Goal: Communication & Community: Share content

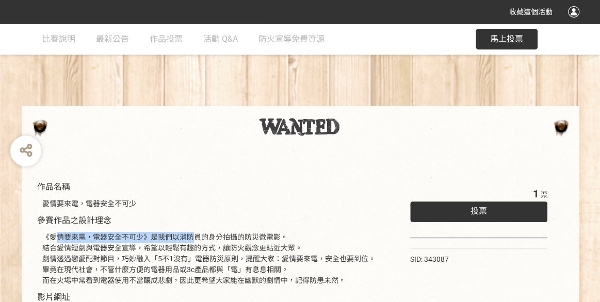
drag, startPoint x: 56, startPoint y: 238, endPoint x: 196, endPoint y: 236, distance: 139.8
click at [196, 236] on div "《愛情要來電，電器安全不可少》是我們以消防員的身分拍攝的防災微電影。 結合愛情短劇與電器安全宣導，希望以輕鬆有趣的方式，讓防火觀念更貼近大眾。 劇情透過戀愛配…" at bounding box center [210, 259] width 337 height 54
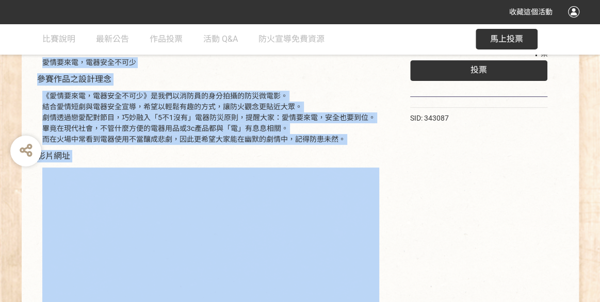
scroll to position [214, 0]
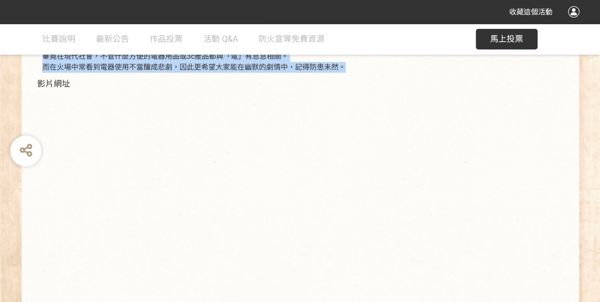
drag, startPoint x: 40, startPoint y: 202, endPoint x: 338, endPoint y: 72, distance: 325.3
click at [338, 72] on div "作品名稱 愛情要來電，電器安全不可少 參賽作品之設計理念 《愛情要來電，電器安全不可少》是我們以消防員的身分拍攝的防災微電影。 結合愛情短劇與電器安全宣導，希…" at bounding box center [210, 128] width 347 height 322
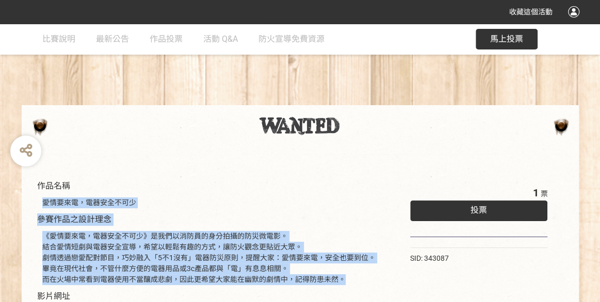
scroll to position [0, 0]
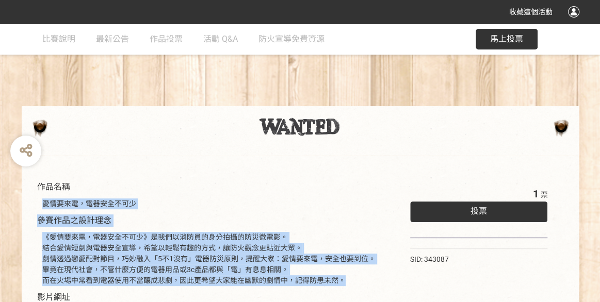
click at [494, 212] on div "投票" at bounding box center [479, 212] width 138 height 21
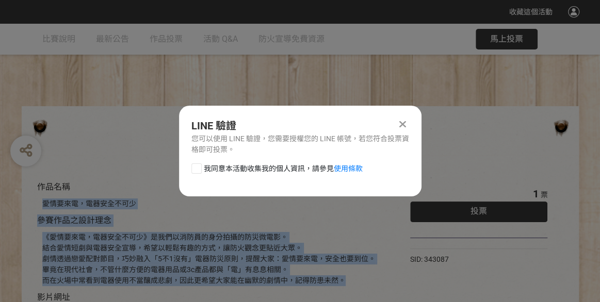
click at [200, 171] on div at bounding box center [196, 169] width 10 height 10
checkbox input "true"
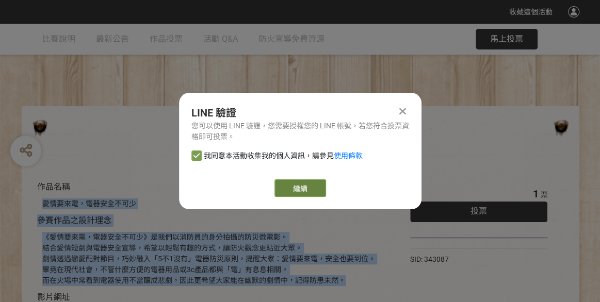
click at [312, 190] on link "繼續" at bounding box center [300, 189] width 52 height 18
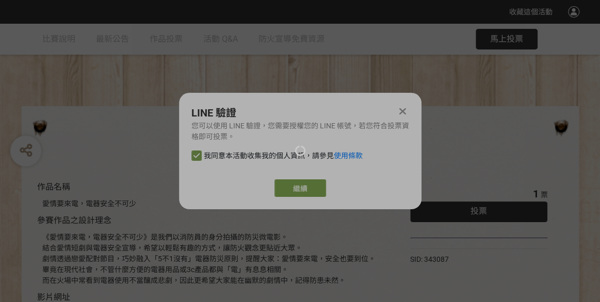
click at [406, 111] on div at bounding box center [300, 151] width 600 height 302
click at [406, 110] on div at bounding box center [300, 151] width 600 height 302
click at [406, 108] on div at bounding box center [300, 151] width 600 height 302
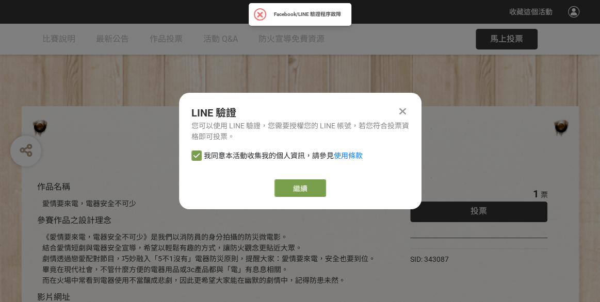
click at [406, 108] on icon at bounding box center [402, 111] width 7 height 10
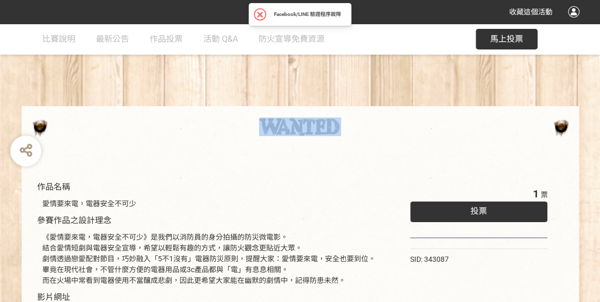
click at [406, 108] on div at bounding box center [300, 130] width 557 height 49
click at [152, 45] on link "作品投票" at bounding box center [166, 39] width 33 height 31
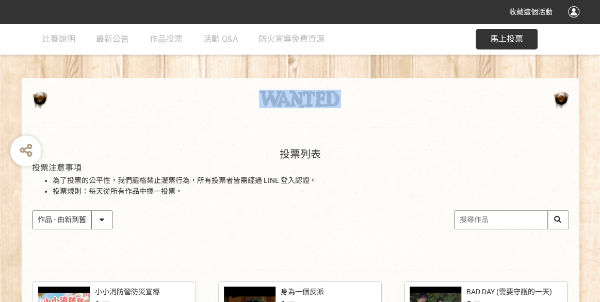
scroll to position [52, 0]
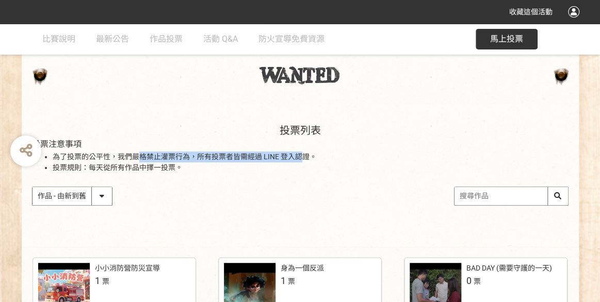
drag, startPoint x: 142, startPoint y: 160, endPoint x: 300, endPoint y: 157, distance: 157.9
click at [300, 163] on li "為了投票的公平性，我們嚴格禁止灌票行為，所有投票者皆需經過 LINE 登入認證。" at bounding box center [311, 168] width 516 height 11
click at [337, 163] on li "為了投票的公平性，我們嚴格禁止灌票行為，所有投票者皆需經過 LINE 登入認證。" at bounding box center [311, 168] width 516 height 11
drag, startPoint x: 318, startPoint y: 160, endPoint x: 66, endPoint y: 164, distance: 251.8
click at [66, 164] on ul "為了投票的公平性，我們嚴格禁止灌票行為，所有投票者皆需經過 LINE 登入認證。 投票規則：每天從所有作品中擇一投票。" at bounding box center [300, 163] width 537 height 22
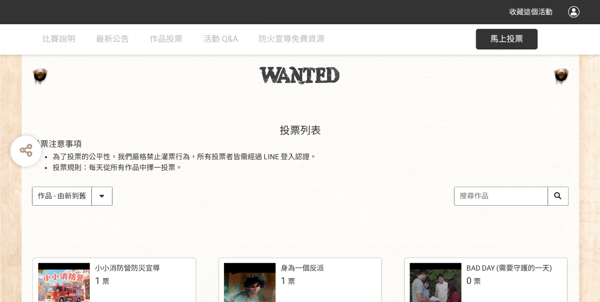
click at [69, 163] on li "為了投票的公平性，我們嚴格禁止灌票行為，所有投票者皆需經過 LINE 登入認證。" at bounding box center [311, 168] width 516 height 11
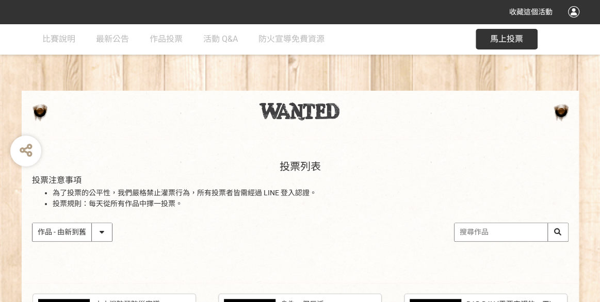
scroll to position [0, 0]
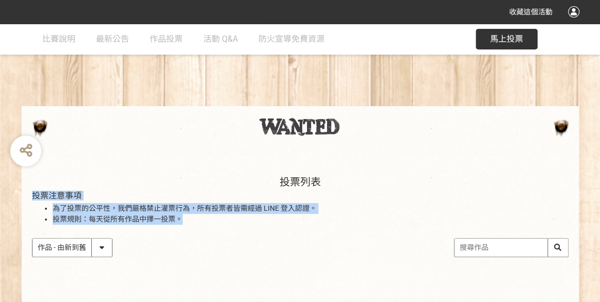
drag, startPoint x: 33, startPoint y: 194, endPoint x: 192, endPoint y: 224, distance: 162.3
click at [192, 224] on div "投票注意事項 為了投票的公平性，我們嚴格禁止灌票行為，所有投票者皆需經過 LINE 登入認證。 投票規則：每天從所有作品中擇一投票。" at bounding box center [300, 208] width 537 height 34
copy div "投票注意事項 為了投票的公平性，我們嚴格禁止灌票行為，所有投票者皆需經過 LINE 登入認證。 投票規則：每天從所有作品中擇一投票。"
click at [299, 192] on h3 "投票注意事項" at bounding box center [300, 196] width 537 height 10
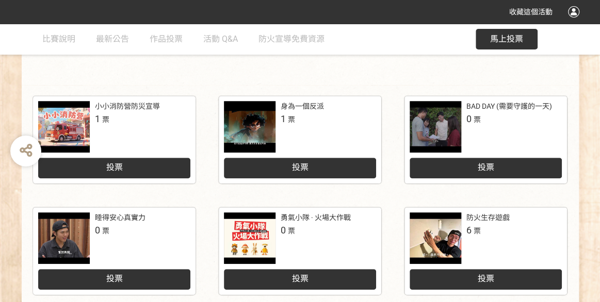
scroll to position [206, 0]
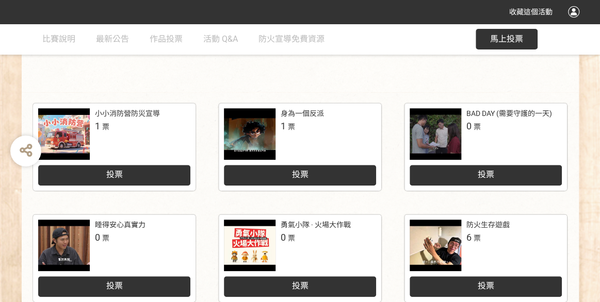
click at [257, 132] on div at bounding box center [250, 134] width 52 height 52
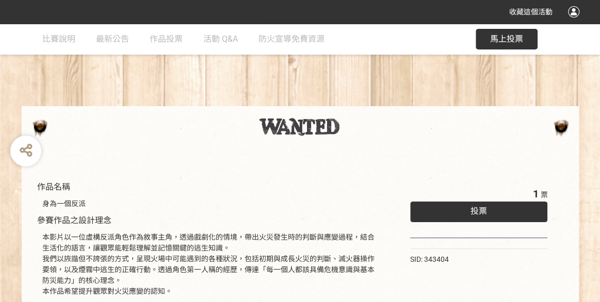
scroll to position [52, 0]
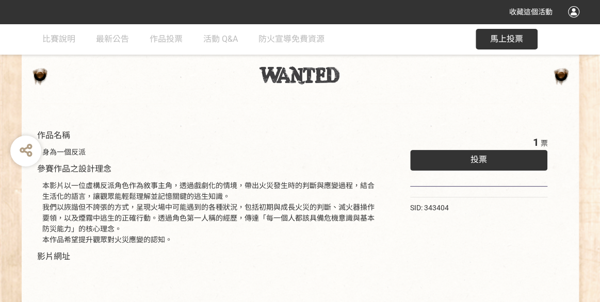
drag, startPoint x: 91, startPoint y: 183, endPoint x: 274, endPoint y: 242, distance: 192.5
click at [274, 242] on div "本影片以一位虛構反派角色作為敘事主角，透過戲劇化的情境，帶出火災發生時的判斷與應變過程，結合生活化的語言，讓觀眾能輕鬆理解並記憶關鍵的逃生知識。 我們以詼諧但…" at bounding box center [210, 213] width 337 height 65
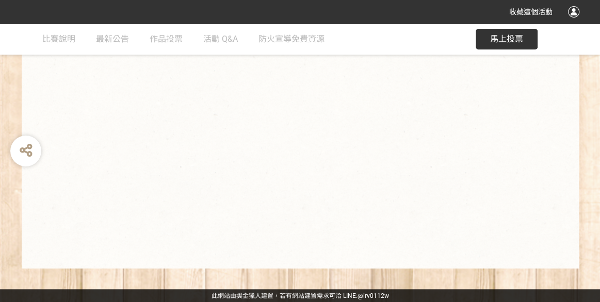
scroll to position [262, 0]
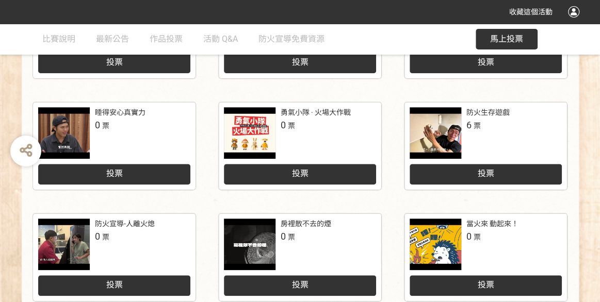
scroll to position [310, 0]
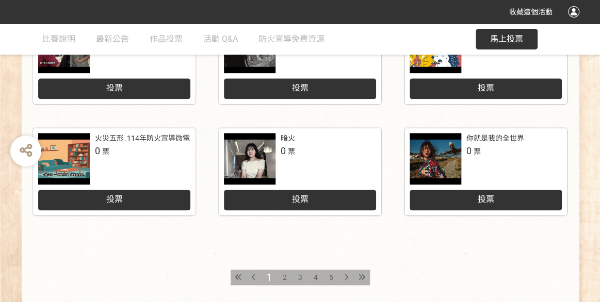
click at [283, 276] on span "2" at bounding box center [285, 277] width 4 height 8
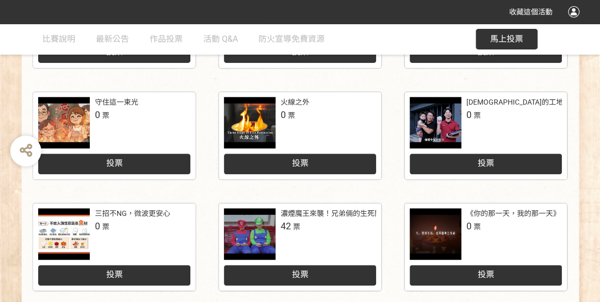
scroll to position [464, 0]
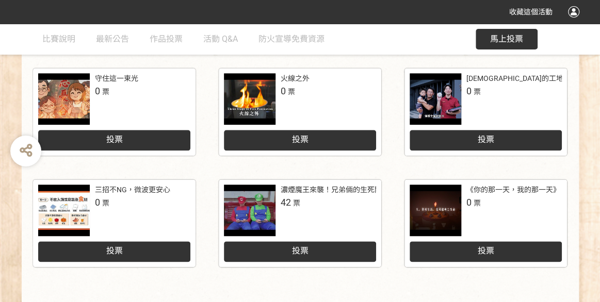
click at [243, 221] on div at bounding box center [250, 211] width 52 height 52
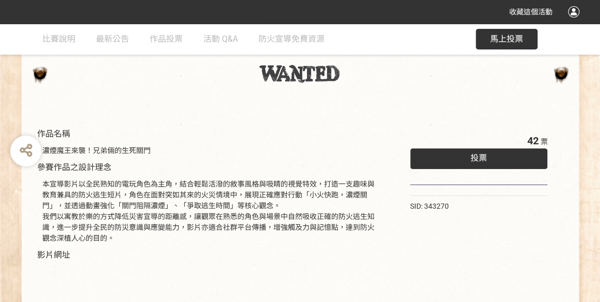
scroll to position [52, 0]
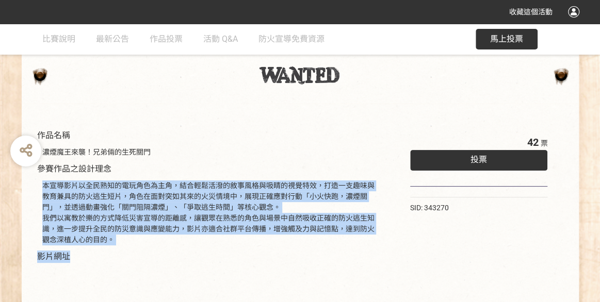
drag, startPoint x: 43, startPoint y: 185, endPoint x: 370, endPoint y: 255, distance: 334.1
click at [370, 255] on div "作品名稱 濃煙魔王來襲！兄弟倆的生死關門 參賽作品之設計理念 本宣導影片以全民熟知的電玩角色為主角，結合輕鬆活潑的敘事風格與吸睛的視覺特效，打造一支趣味與教育…" at bounding box center [210, 295] width 347 height 333
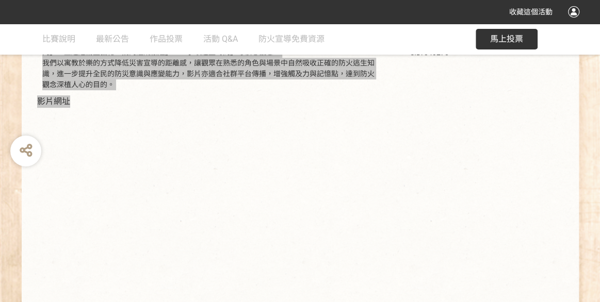
scroll to position [0, 0]
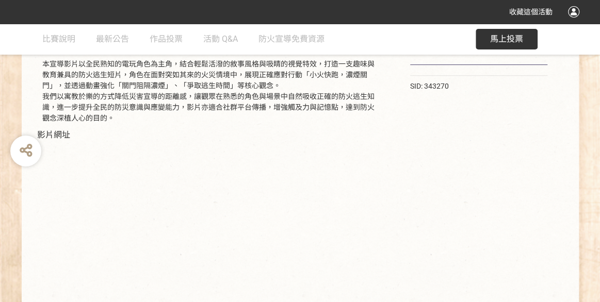
scroll to position [262, 0]
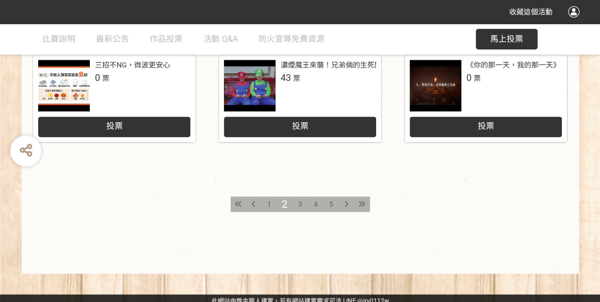
scroll to position [594, 0]
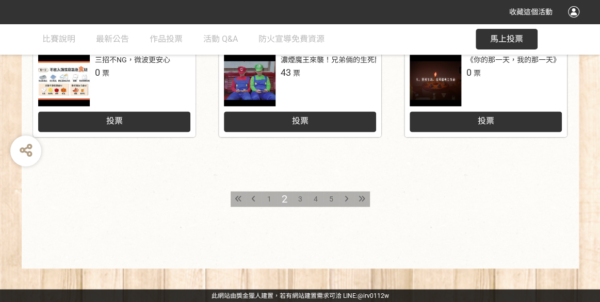
click at [297, 201] on div "3" at bounding box center [300, 198] width 15 height 15
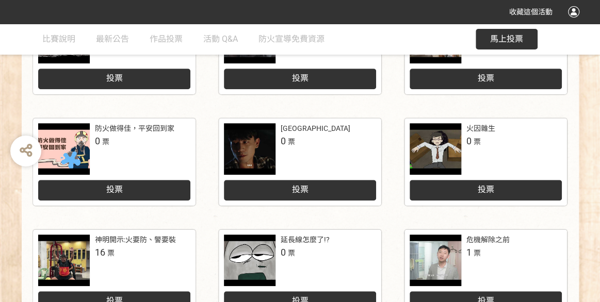
scroll to position [310, 0]
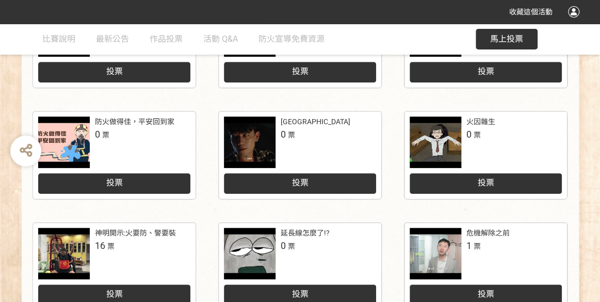
click at [342, 151] on div "上那座山 0 票" at bounding box center [300, 143] width 152 height 52
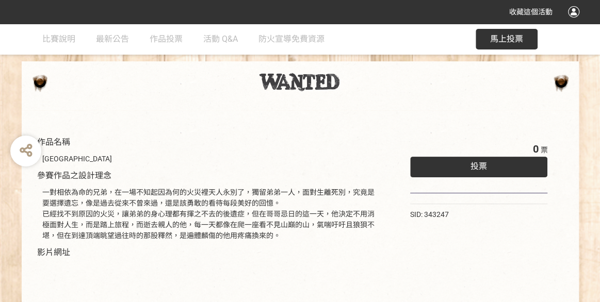
scroll to position [103, 0]
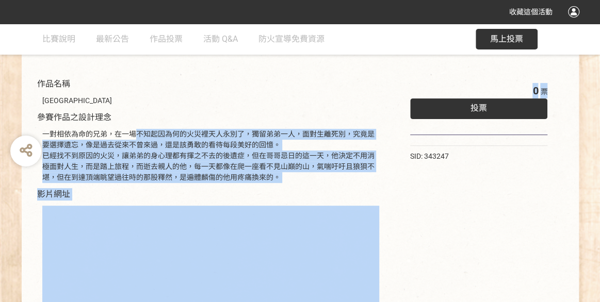
drag, startPoint x: 181, startPoint y: 133, endPoint x: 390, endPoint y: 187, distance: 216.4
click at [390, 187] on div "作品名稱 上那座山 參賽作品之設計理念 一對相依為命的兄弟，在一場不知起因為何的火災裡天人永別了，獨留弟弟一人，面對生離死別，究竟是要選擇遺忘，像是過去從來不…" at bounding box center [300, 239] width 537 height 333
click at [238, 174] on div "一對相依為命的兄弟，在一場不知起因為何的火災裡天人永別了，獨留弟弟一人，面對生離死別，究竟是要選擇遺忘，像是過去從來不曾來過，還是該勇敢的看待每段美好的回憶。…" at bounding box center [210, 156] width 337 height 54
click at [257, 147] on div "一對相依為命的兄弟，在一場不知起因為何的火災裡天人永別了，獨留弟弟一人，面對生離死別，究竟是要選擇遺忘，像是過去從來不曾來過，還是該勇敢的看待每段美好的回憶。…" at bounding box center [210, 156] width 337 height 54
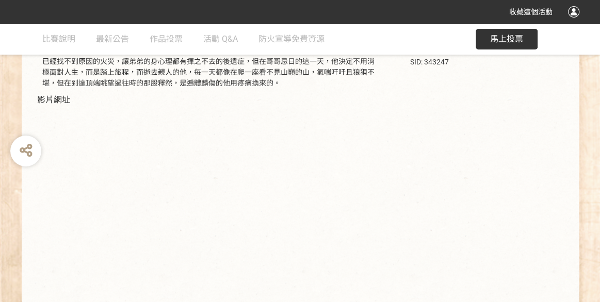
scroll to position [206, 0]
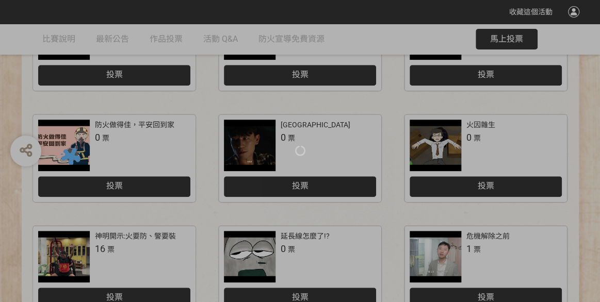
scroll to position [310, 0]
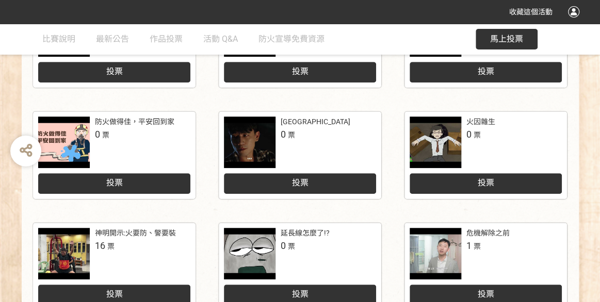
click at [475, 179] on div "投票" at bounding box center [486, 183] width 152 height 21
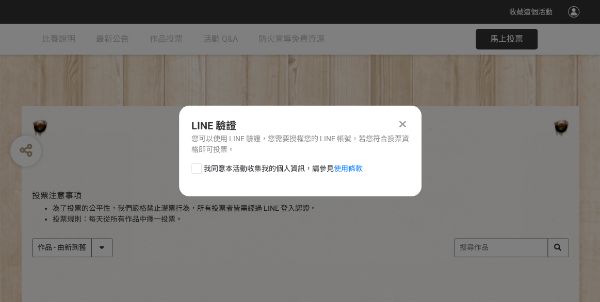
click at [399, 123] on div at bounding box center [403, 124] width 12 height 12
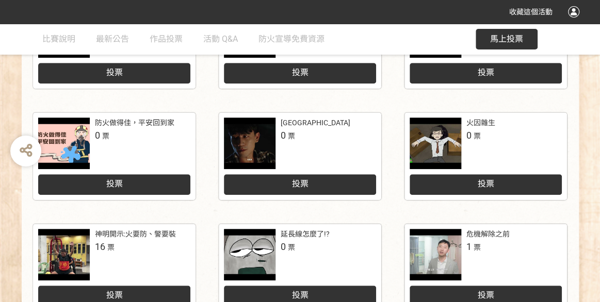
scroll to position [310, 0]
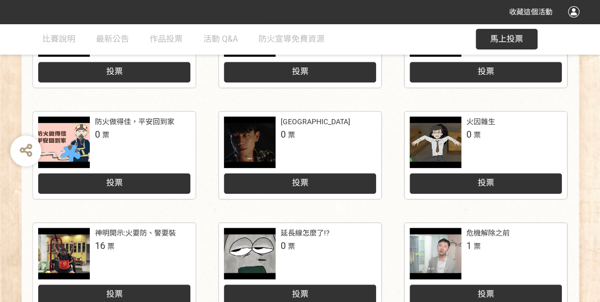
click at [485, 142] on div "火因雜生 0 票" at bounding box center [486, 143] width 152 height 52
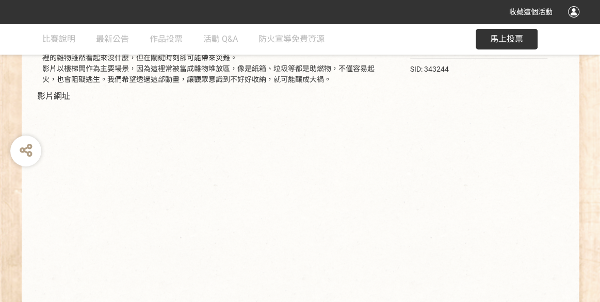
scroll to position [206, 0]
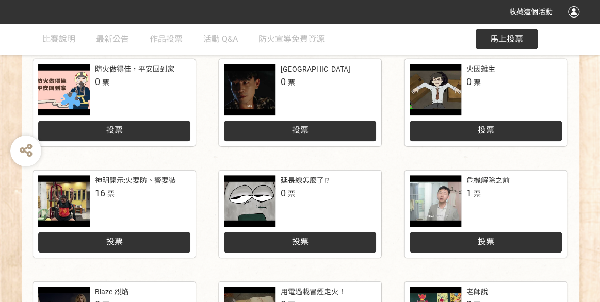
scroll to position [464, 0]
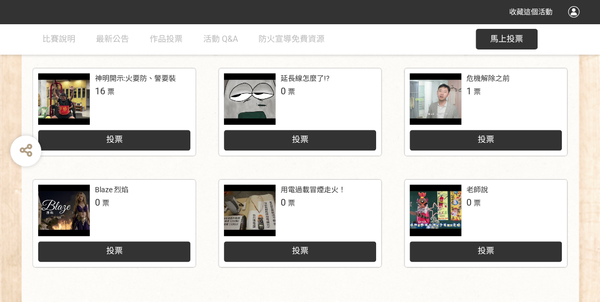
click at [355, 207] on div "用電過載冒煙走火！ 0 票" at bounding box center [328, 197] width 95 height 25
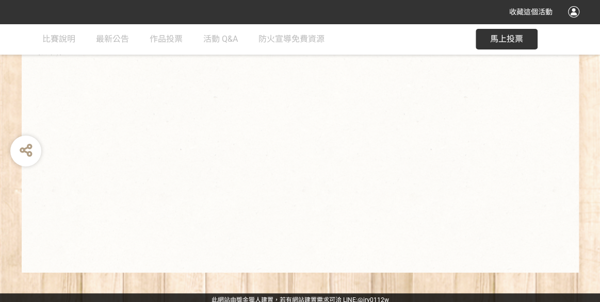
scroll to position [283, 0]
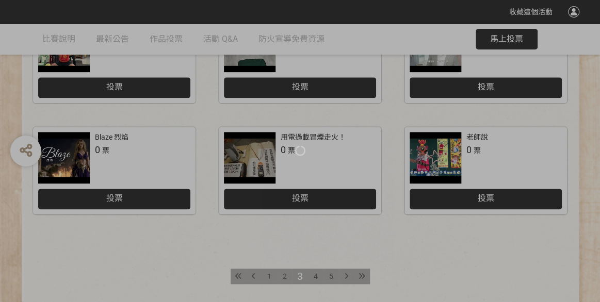
scroll to position [464, 0]
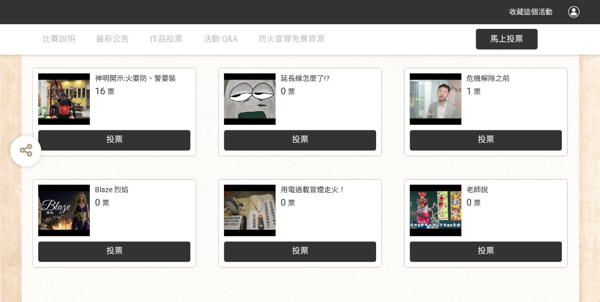
click at [161, 209] on div "Blaze 烈焰 0 票" at bounding box center [114, 211] width 152 height 52
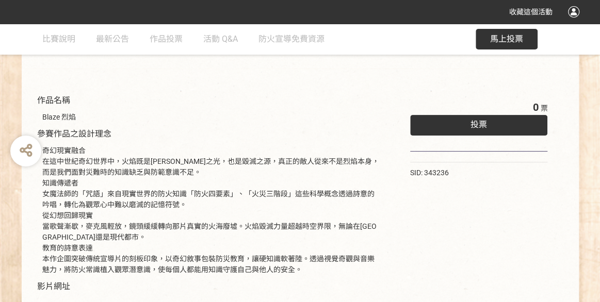
scroll to position [69, 0]
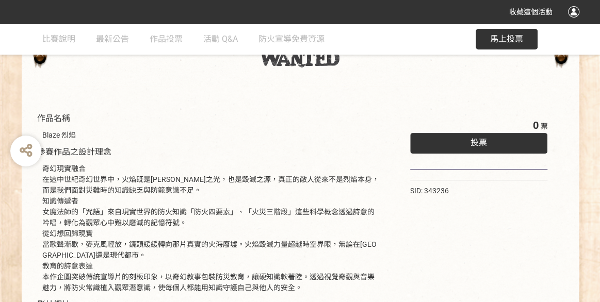
click at [98, 201] on div "奇幻現實融合 在這中世紀奇幻世界中，火焰既是[PERSON_NAME]之光，也是毀滅之源，真正的敵人從來不是烈焰本身，而是我們面對災難時的知識缺乏與防範意識不…" at bounding box center [210, 229] width 337 height 130
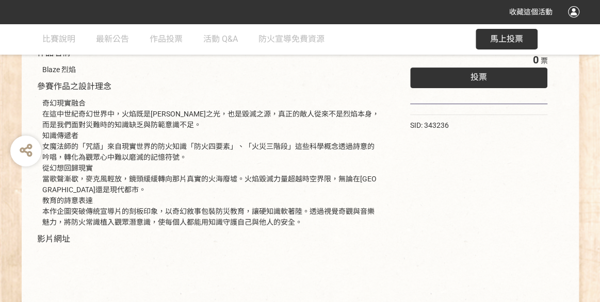
scroll to position [275, 0]
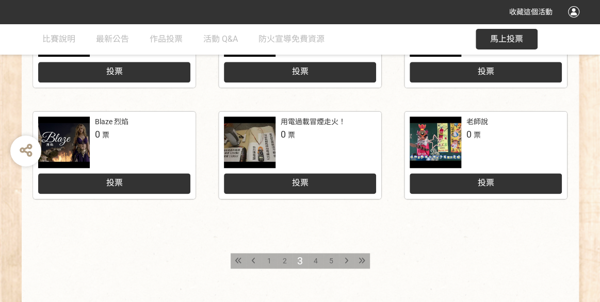
scroll to position [594, 0]
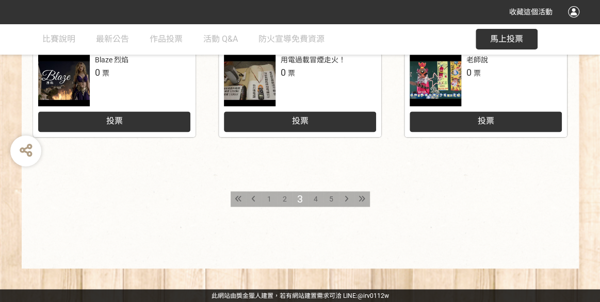
click at [314, 199] on span "4" at bounding box center [316, 199] width 4 height 8
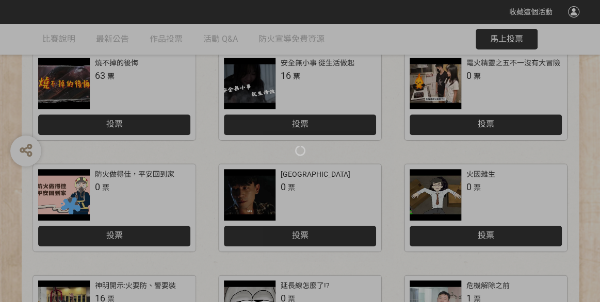
scroll to position [258, 0]
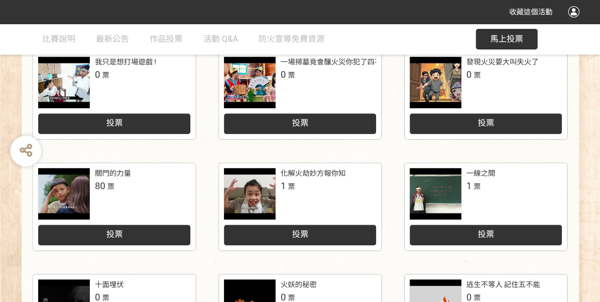
click at [137, 176] on div "關門的力量 80 票" at bounding box center [142, 180] width 95 height 25
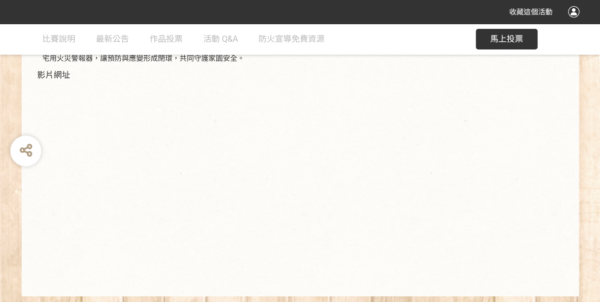
scroll to position [258, 0]
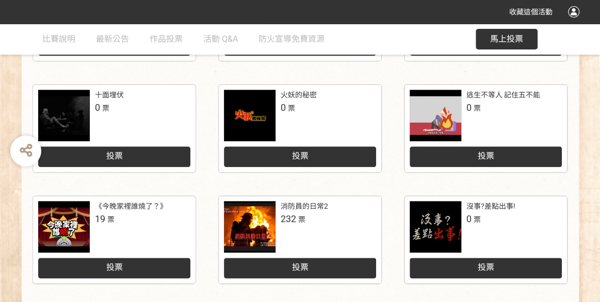
scroll to position [464, 0]
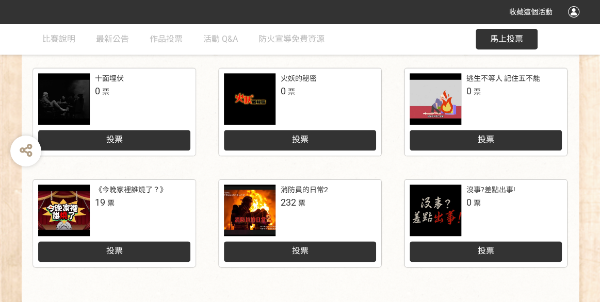
click at [323, 214] on div "消防員的日常2 232 票" at bounding box center [300, 211] width 152 height 52
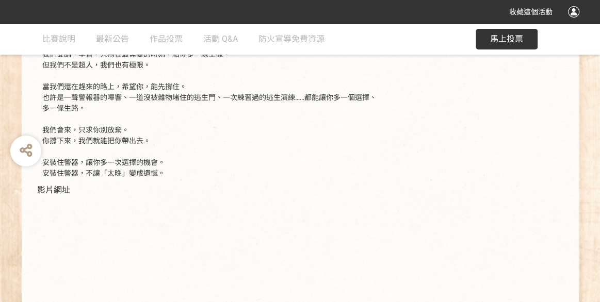
scroll to position [361, 0]
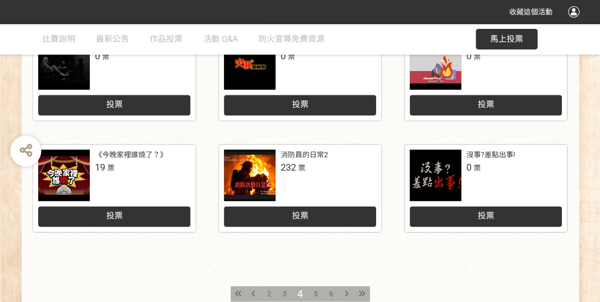
scroll to position [516, 0]
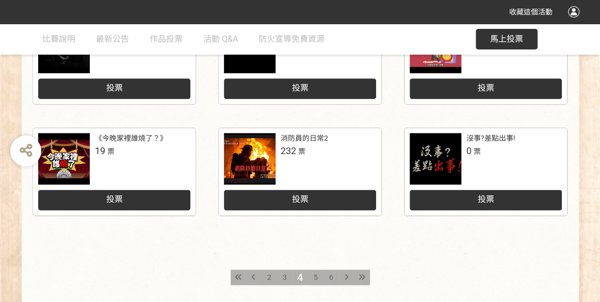
click at [314, 277] on span "5" at bounding box center [316, 277] width 4 height 8
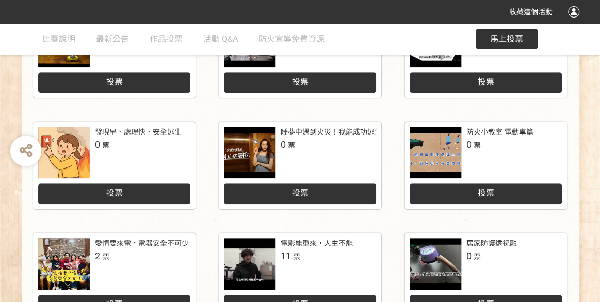
scroll to position [516, 0]
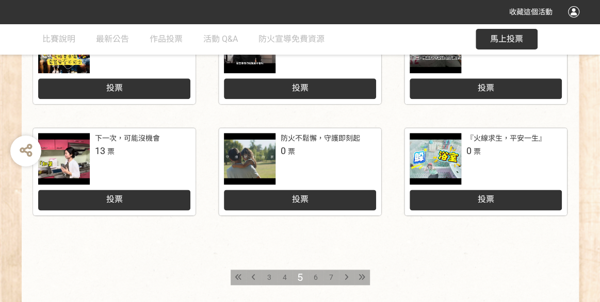
click at [317, 277] on span "6" at bounding box center [316, 277] width 4 height 8
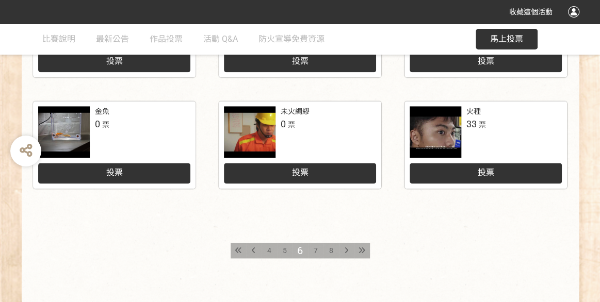
scroll to position [568, 0]
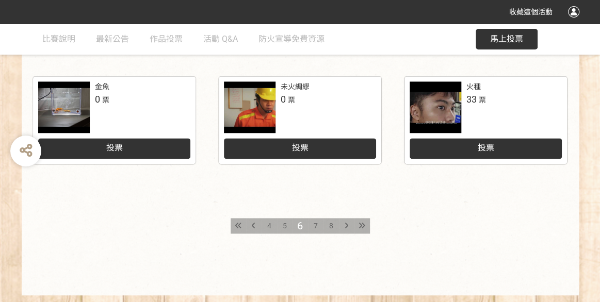
click at [317, 226] on span "7" at bounding box center [316, 226] width 4 height 8
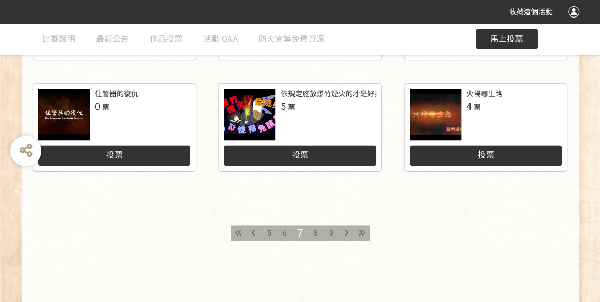
scroll to position [594, 0]
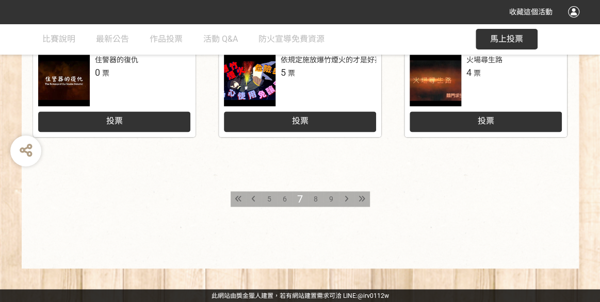
click at [318, 200] on div "8" at bounding box center [315, 198] width 15 height 15
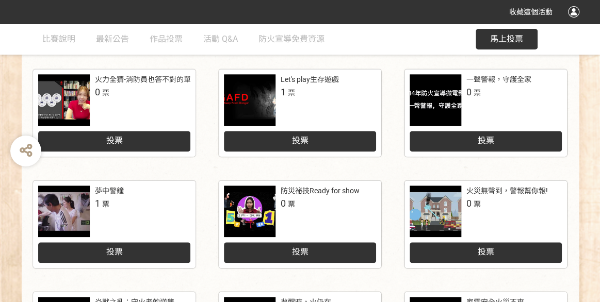
scroll to position [516, 0]
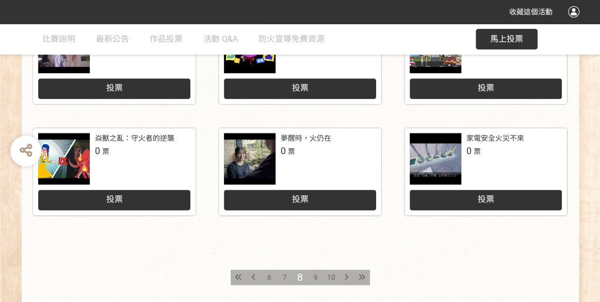
click at [316, 278] on span "9" at bounding box center [316, 277] width 4 height 8
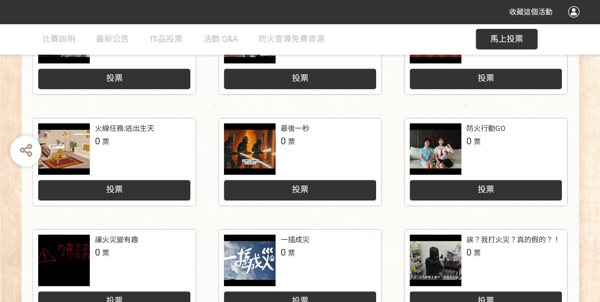
scroll to position [568, 0]
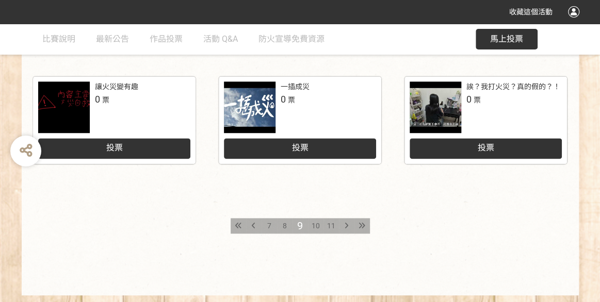
click at [314, 228] on span "10" at bounding box center [316, 226] width 8 height 8
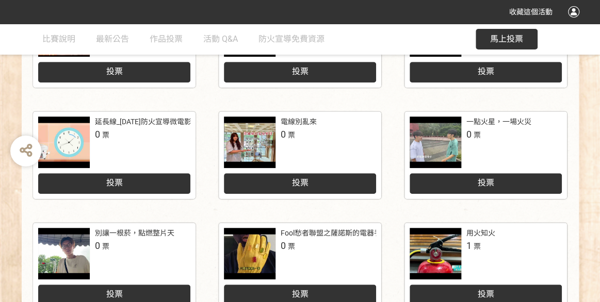
scroll to position [103, 0]
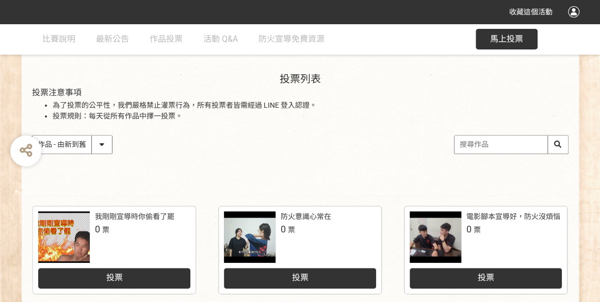
click at [110, 145] on select "作品 - 由新到舊 作品 - 由舊到新 票數 - 由多到少 票數 - 由少到多" at bounding box center [72, 145] width 79 height 18
select select "vote"
click at [33, 136] on select "作品 - 由新到舊 作品 - 由舊到新 票數 - 由多到少 票數 - 由少到多" at bounding box center [72, 145] width 79 height 18
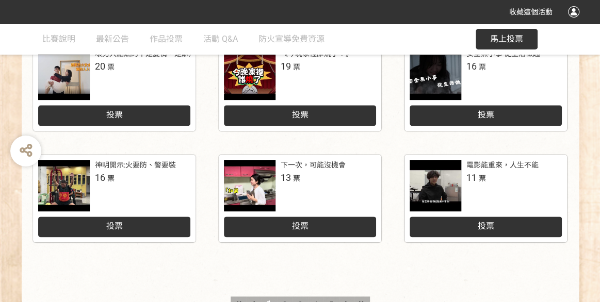
scroll to position [568, 0]
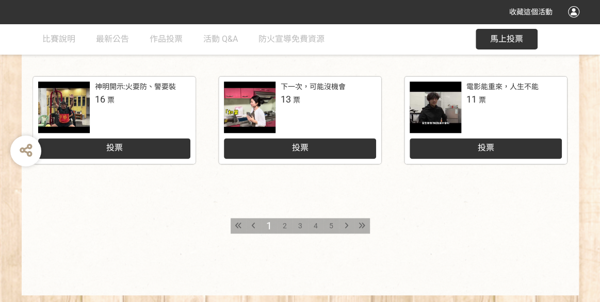
click at [79, 39] on div "比賽說明 最新公告 作品投票 活動 Q&A 防火宣導免費資源" at bounding box center [193, 40] width 303 height 32
click at [63, 44] on link "比賽說明" at bounding box center [58, 39] width 33 height 31
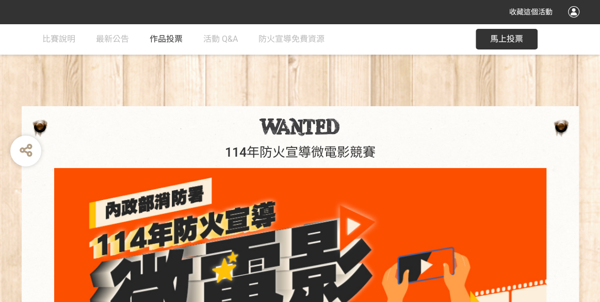
click at [177, 40] on span "作品投票" at bounding box center [166, 39] width 33 height 10
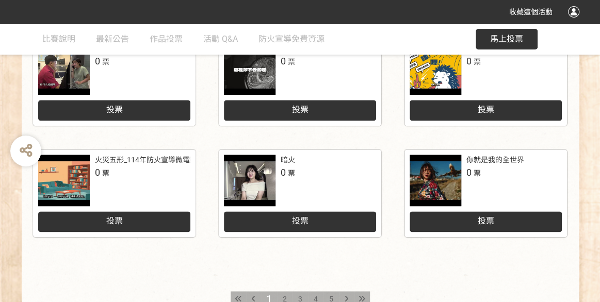
scroll to position [594, 0]
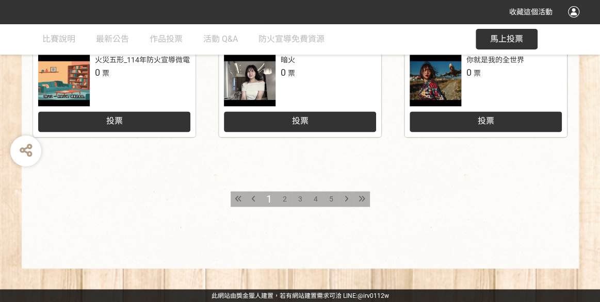
click at [328, 198] on div "5" at bounding box center [330, 198] width 15 height 15
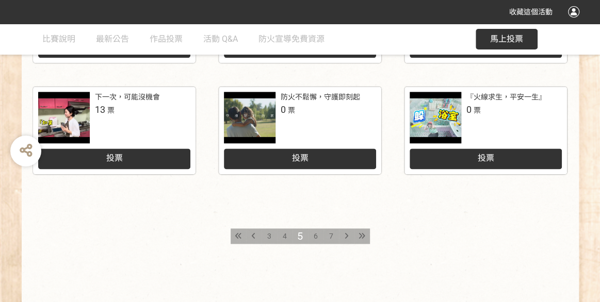
scroll to position [594, 0]
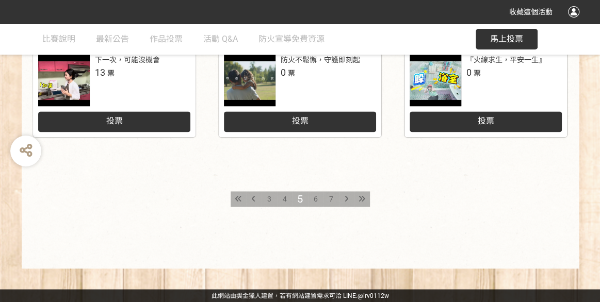
click at [329, 197] on span "7" at bounding box center [331, 199] width 4 height 8
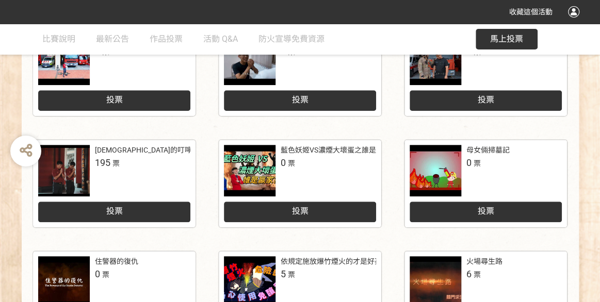
scroll to position [568, 0]
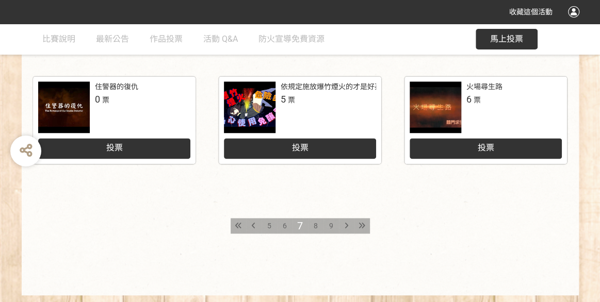
click at [312, 223] on div "8" at bounding box center [315, 225] width 15 height 15
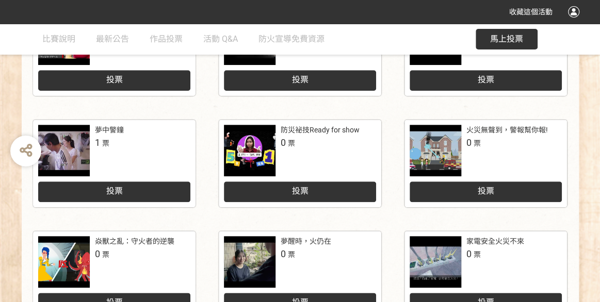
scroll to position [594, 0]
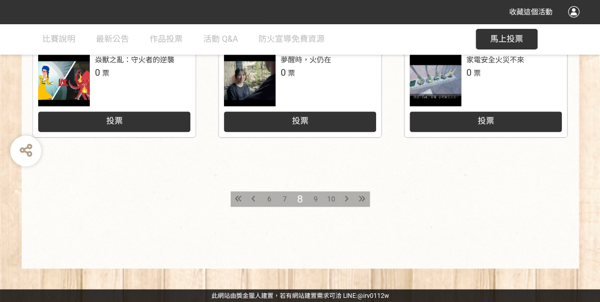
click at [333, 195] on span "10" at bounding box center [331, 199] width 8 height 8
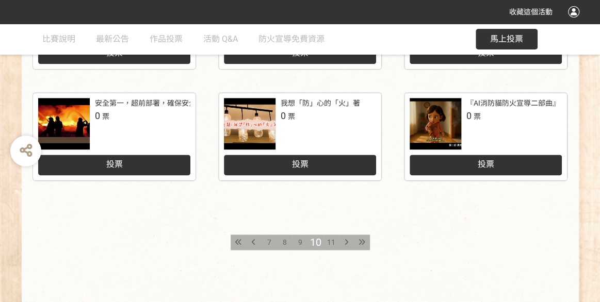
scroll to position [568, 0]
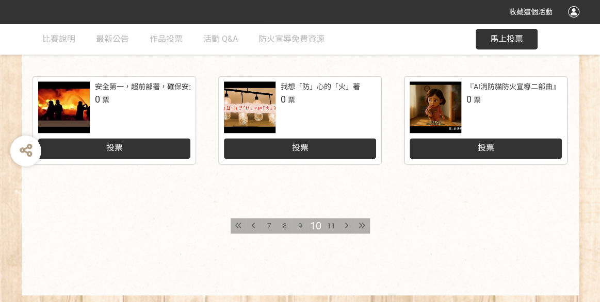
click at [327, 232] on div "11" at bounding box center [330, 225] width 15 height 15
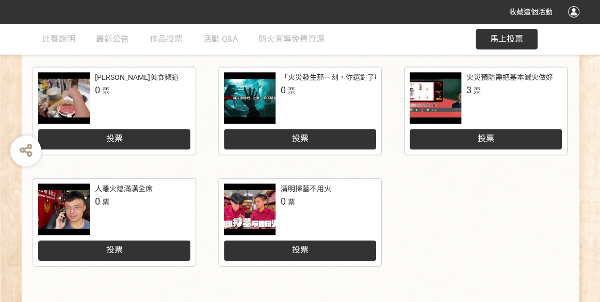
scroll to position [516, 0]
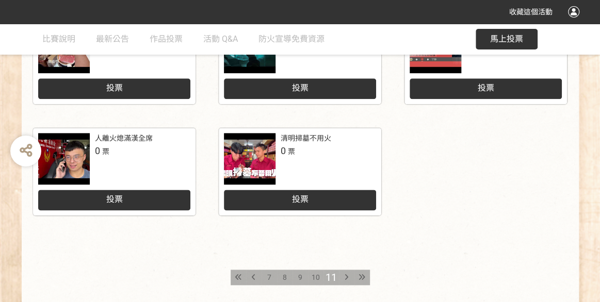
click at [392, 194] on div "清明掃墓不用火 0 票 投票" at bounding box center [300, 182] width 186 height 111
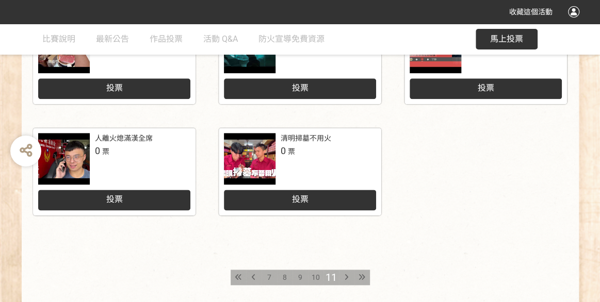
click at [419, 176] on div "用火用電安全，讓家裡美美噠 0 票 投票 Fireman Ring(發爾麵法環) 0 票 投票 魷魚遊戲番外篇 0 票 投票 火災要應變，冷靜面對是[PERS…" at bounding box center [300, 16] width 557 height 446
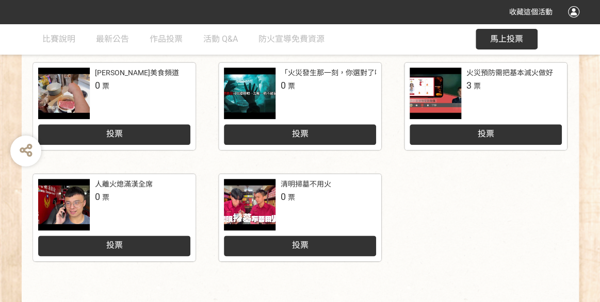
scroll to position [413, 0]
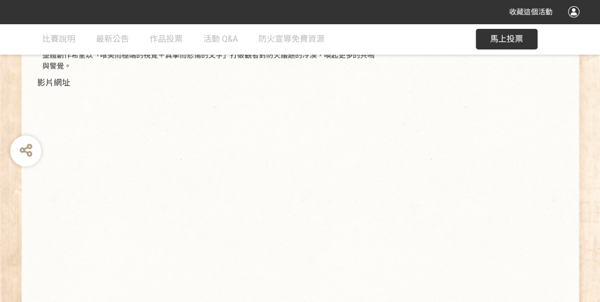
scroll to position [253, 0]
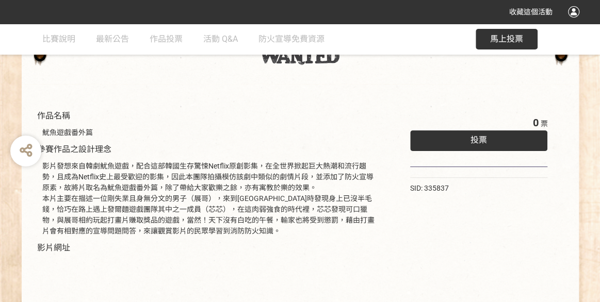
scroll to position [66, 0]
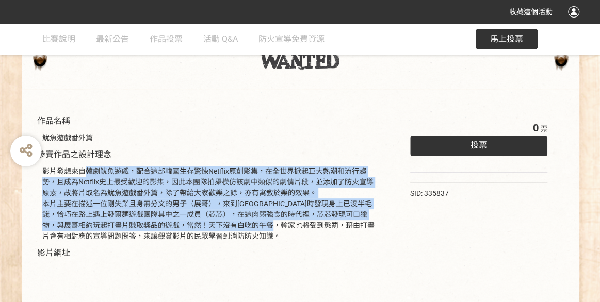
drag, startPoint x: 91, startPoint y: 166, endPoint x: 278, endPoint y: 230, distance: 196.9
click at [278, 230] on div "影片發想來自韓劇魷魚遊戲，配合這部韓國生存驚悚Netflix原創影集，在全世界掀起巨大熱潮和流行趨勢，且成為Netflix史上最受歡迎的影集，因此本團隊拍攝模…" at bounding box center [210, 204] width 337 height 76
click at [270, 206] on div "影片發想來自韓劇魷魚遊戲，配合這部韓國生存驚悚Netflix原創影集，在全世界掀起巨大熱潮和流行趨勢，且成為Netflix史上最受歡迎的影集，因此本團隊拍攝模…" at bounding box center [210, 204] width 337 height 76
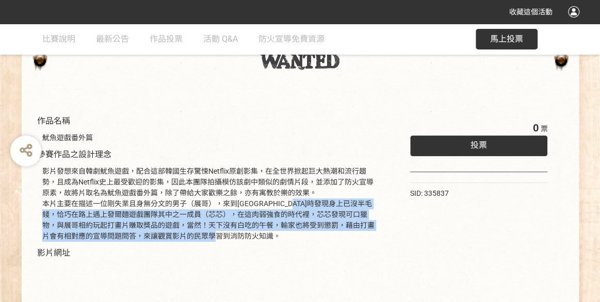
drag, startPoint x: 296, startPoint y: 208, endPoint x: 307, endPoint y: 243, distance: 36.5
click at [307, 243] on div "影片發想來自韓劇魷魚遊戲，配合這部韓國生存驚悚Netflix原創影集，在全世界掀起巨大熱潮和流行趨勢，且成為Netflix史上最受歡迎的影集，因此本團隊拍攝模…" at bounding box center [210, 204] width 347 height 86
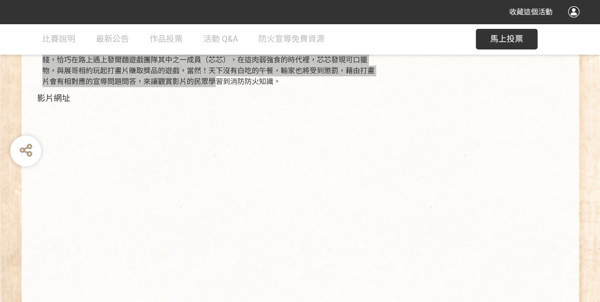
scroll to position [272, 0]
